Goal: Information Seeking & Learning: Learn about a topic

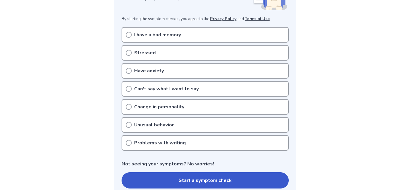
scroll to position [111, 0]
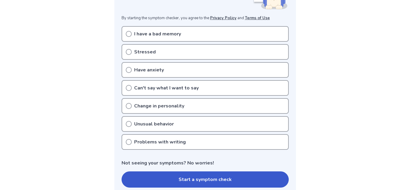
click at [126, 123] on icon at bounding box center [129, 124] width 6 height 6
click at [126, 121] on icon at bounding box center [129, 124] width 6 height 6
click at [127, 127] on div "Unusual behavior" at bounding box center [204, 124] width 167 height 16
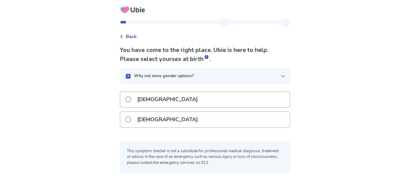
click at [131, 119] on span at bounding box center [128, 119] width 6 height 6
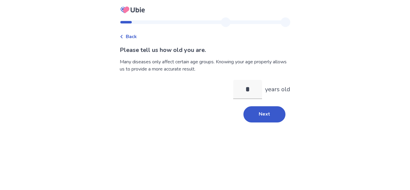
type input "**"
click at [246, 115] on button "Next" at bounding box center [264, 114] width 42 height 16
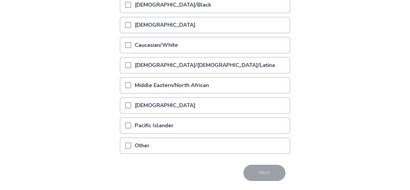
scroll to position [98, 0]
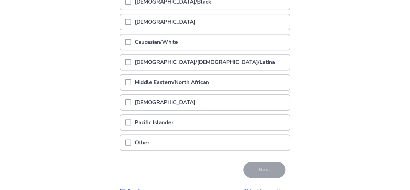
click at [130, 41] on span at bounding box center [128, 42] width 6 height 6
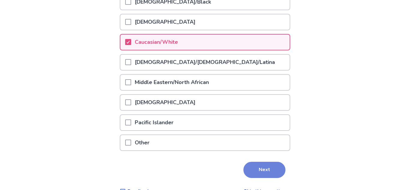
click at [263, 168] on button "Next" at bounding box center [264, 170] width 42 height 16
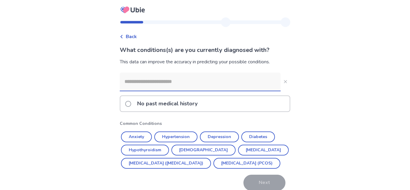
click at [123, 36] on icon at bounding box center [122, 37] width 4 height 4
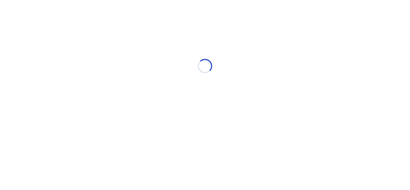
click at [125, 36] on div "Loading..." at bounding box center [205, 66] width 170 height 120
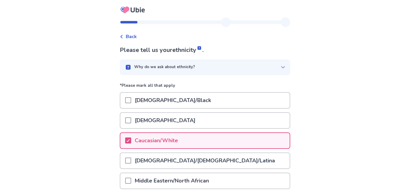
click at [123, 36] on icon at bounding box center [122, 37] width 4 height 4
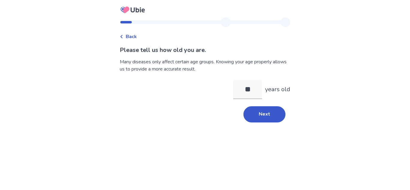
click at [123, 36] on icon at bounding box center [122, 37] width 4 height 4
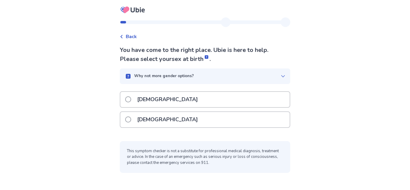
click at [123, 36] on icon at bounding box center [122, 37] width 4 height 4
click at [127, 116] on div "[DEMOGRAPHIC_DATA]" at bounding box center [204, 119] width 169 height 15
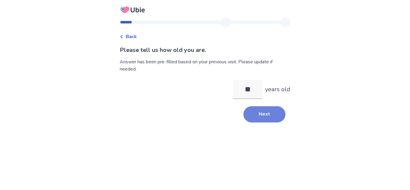
click at [256, 111] on button "Next" at bounding box center [264, 114] width 42 height 16
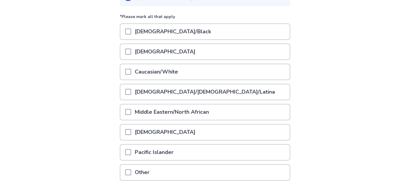
scroll to position [69, 0]
click at [131, 73] on span at bounding box center [128, 71] width 6 height 6
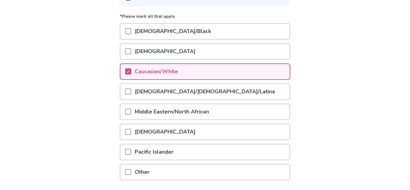
scroll to position [113, 0]
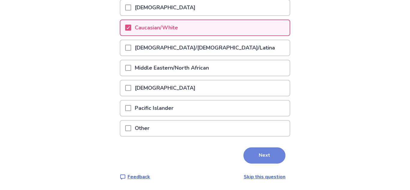
click at [274, 158] on button "Next" at bounding box center [264, 155] width 42 height 16
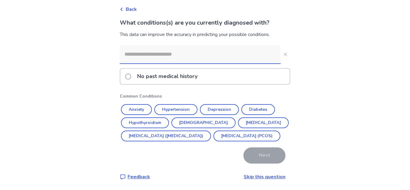
scroll to position [34, 0]
click at [255, 104] on button "Diabetes" at bounding box center [258, 109] width 34 height 11
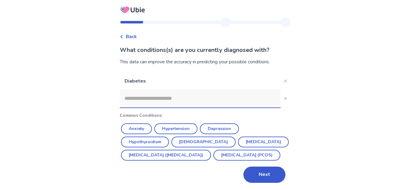
scroll to position [13, 0]
click at [258, 171] on button "Next" at bounding box center [264, 174] width 42 height 16
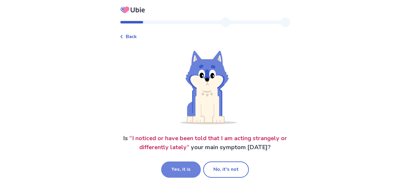
click at [183, 169] on button "Yes, it is" at bounding box center [181, 169] width 40 height 16
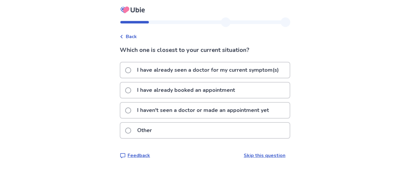
click at [123, 110] on div "Back Which one is closest to your current situation? I have already seen a doct…" at bounding box center [205, 92] width 180 height 151
click at [131, 109] on span at bounding box center [128, 110] width 6 height 6
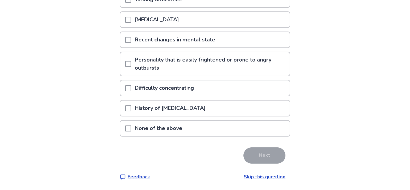
scroll to position [166, 0]
click at [130, 132] on div at bounding box center [128, 128] width 6 height 15
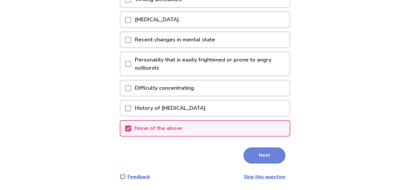
click at [257, 154] on button "Next" at bounding box center [264, 155] width 42 height 16
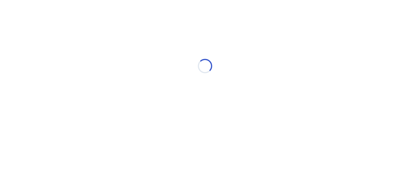
scroll to position [0, 0]
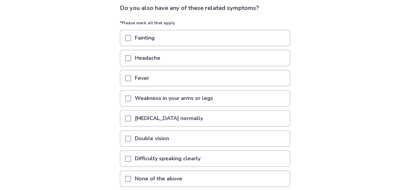
scroll to position [42, 0]
click at [131, 98] on span at bounding box center [128, 98] width 6 height 6
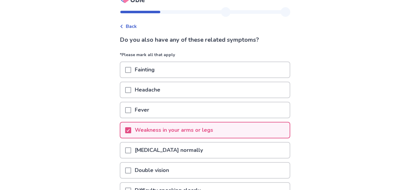
scroll to position [92, 0]
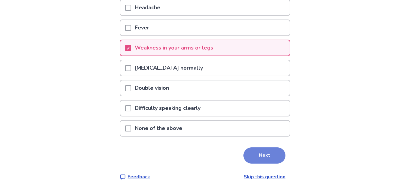
click at [258, 153] on button "Next" at bounding box center [264, 155] width 42 height 16
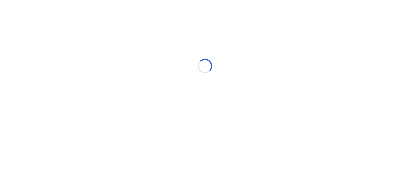
select select "*"
